Goal: Check status: Check status

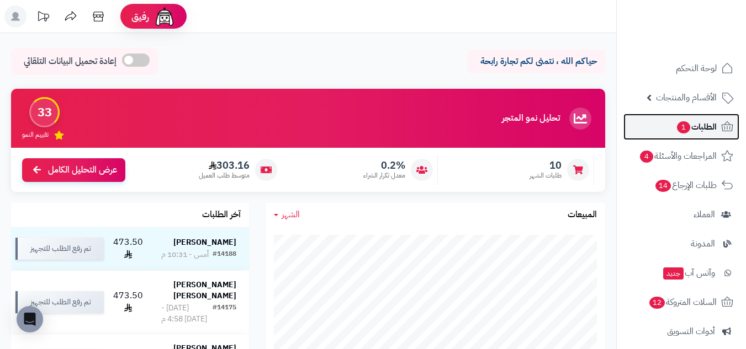
click at [706, 128] on span "الطلبات 1" at bounding box center [695, 126] width 41 height 15
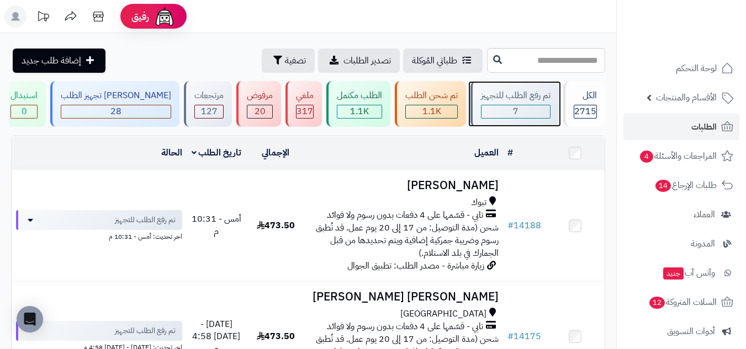
click at [493, 114] on div "7" at bounding box center [515, 111] width 68 height 13
click at [525, 116] on div "7" at bounding box center [515, 111] width 68 height 13
